Goal: Information Seeking & Learning: Learn about a topic

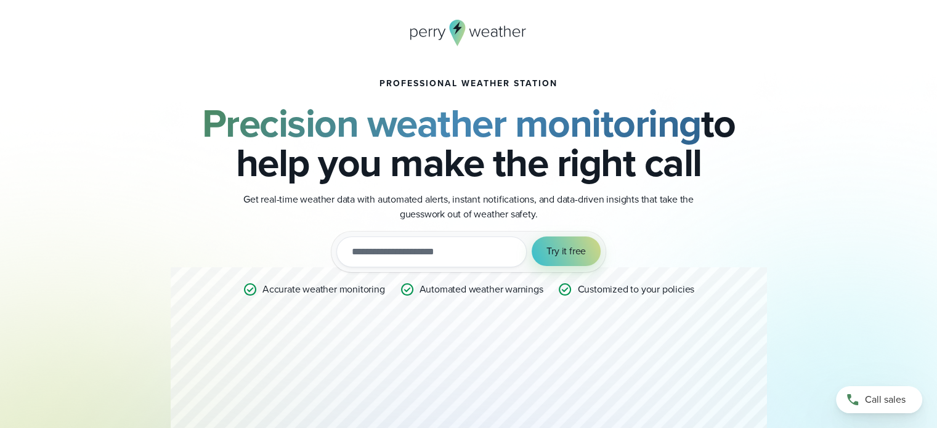
click at [446, 31] on icon at bounding box center [468, 33] width 117 height 26
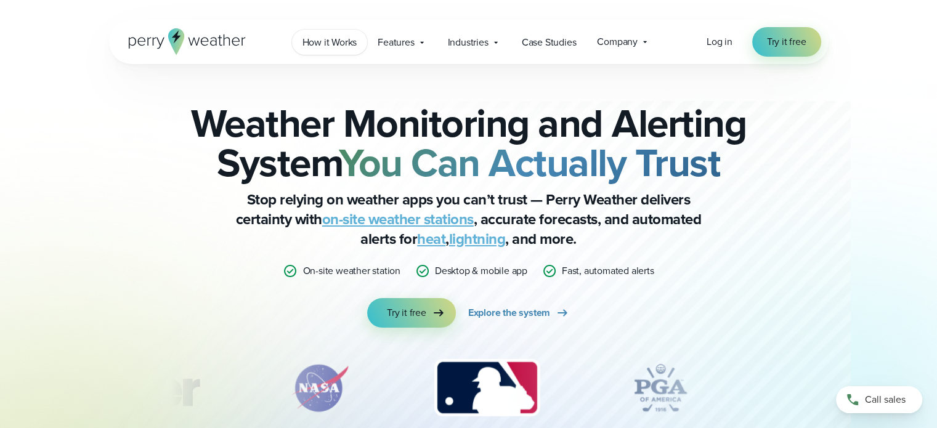
click at [327, 45] on span "How it Works" at bounding box center [329, 42] width 55 height 15
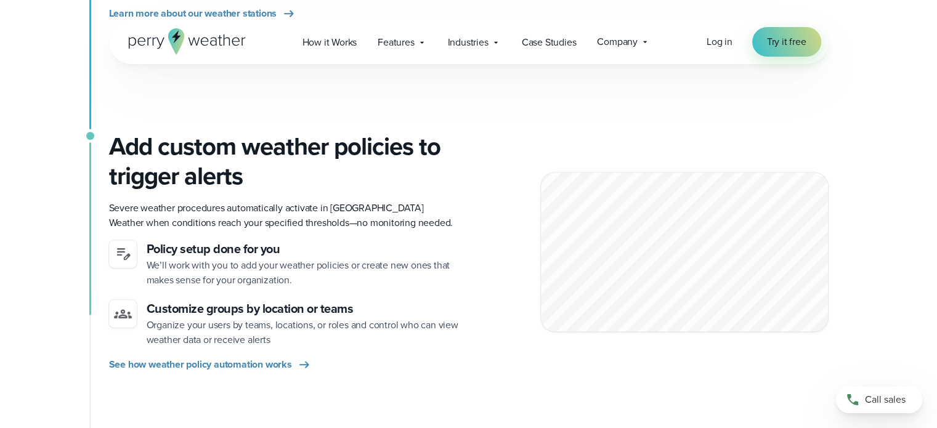
scroll to position [554, 0]
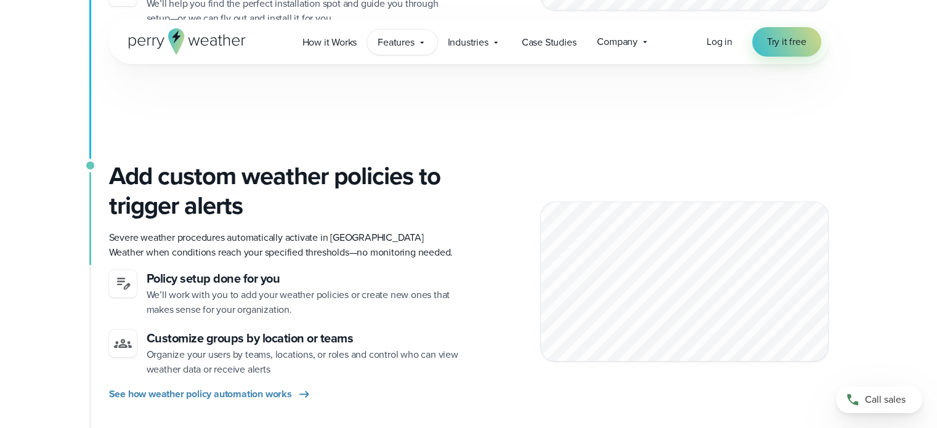
click at [414, 43] on span "Features" at bounding box center [395, 42] width 36 height 15
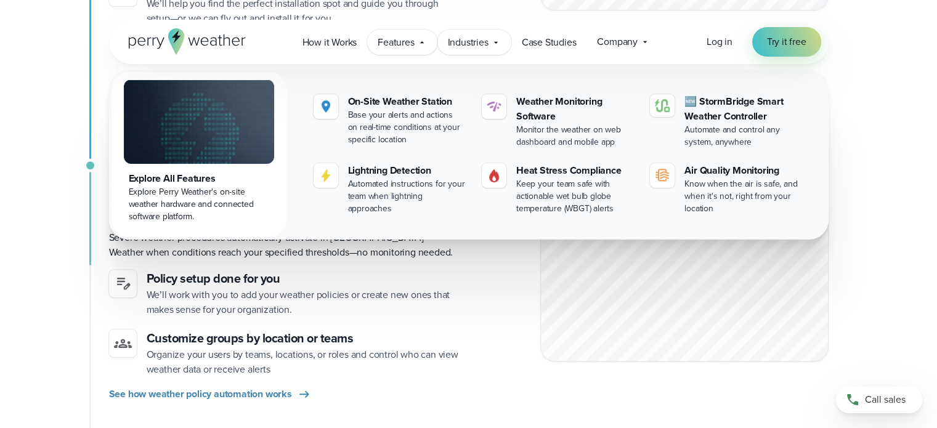
click at [478, 40] on span "Industries" at bounding box center [468, 42] width 41 height 15
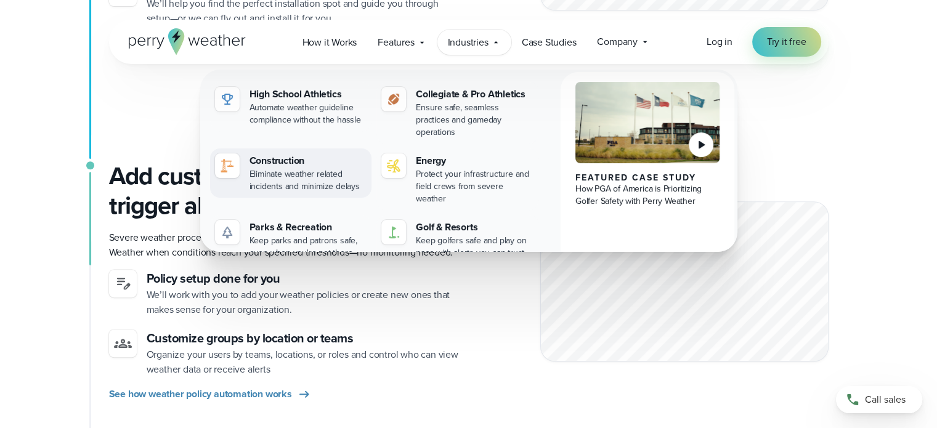
click at [276, 168] on div "Eliminate weather related incidents and minimize delays" at bounding box center [308, 180] width 118 height 25
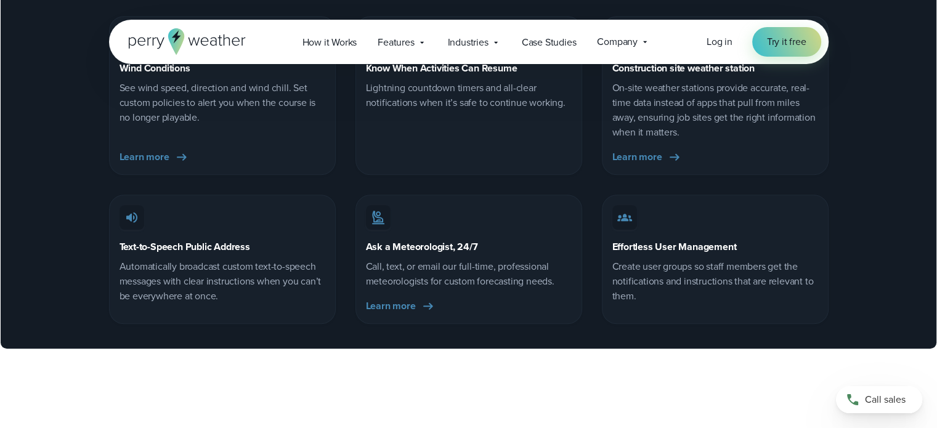
scroll to position [5726, 0]
